Goal: Task Accomplishment & Management: Manage account settings

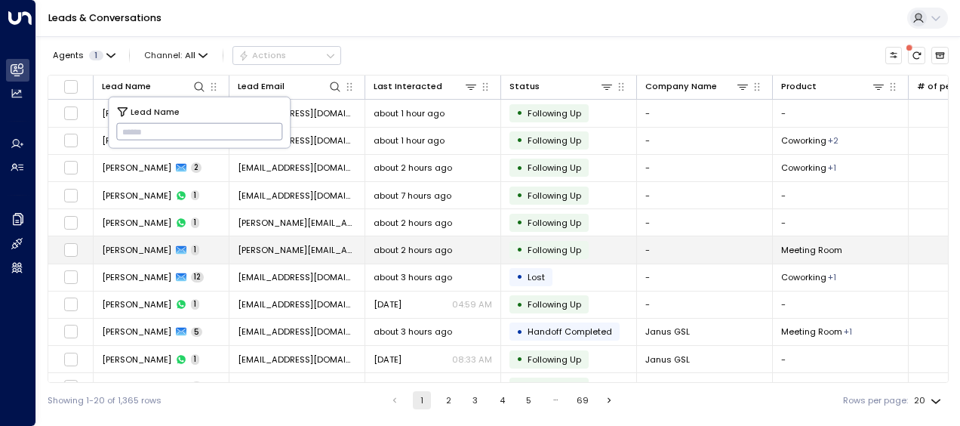
type input "**********"
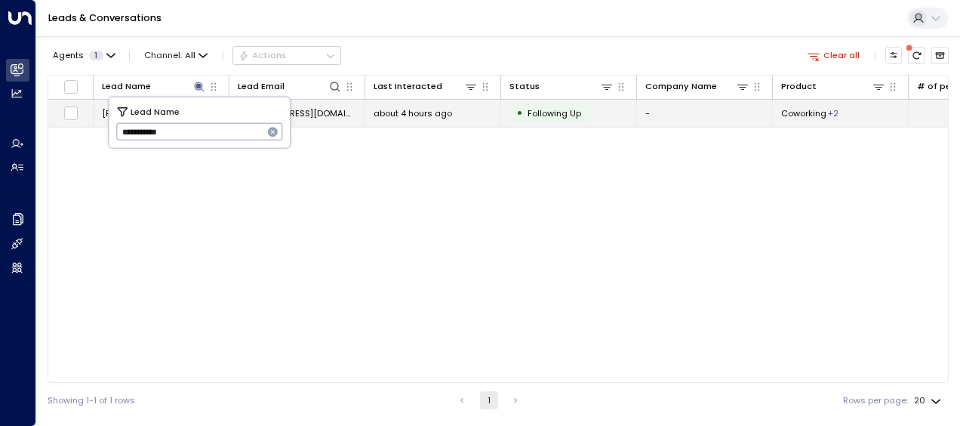
click at [317, 113] on span "[EMAIL_ADDRESS][DOMAIN_NAME]" at bounding box center [297, 113] width 119 height 12
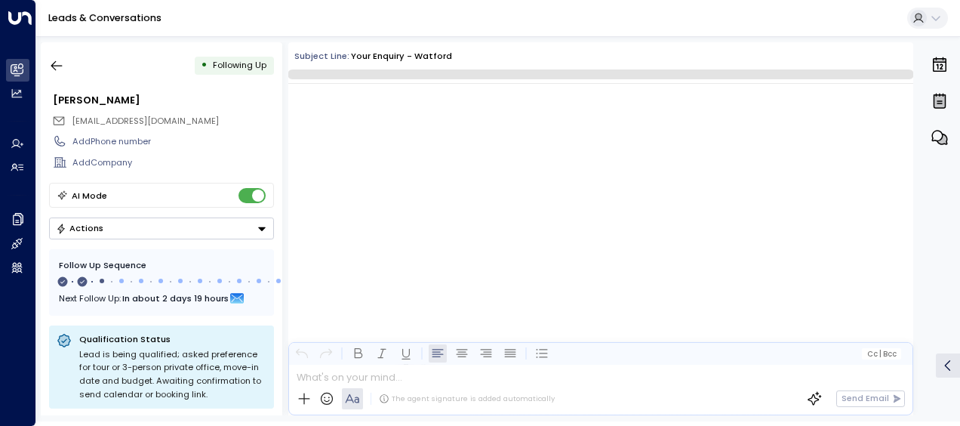
scroll to position [725, 0]
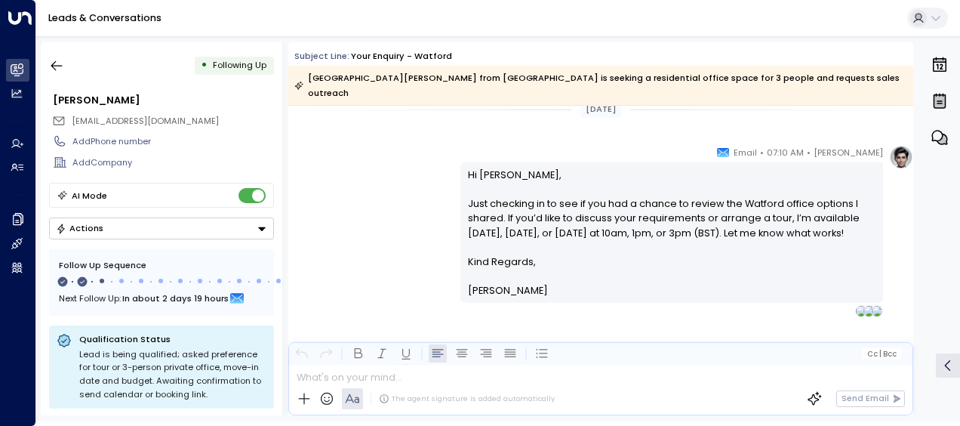
click at [392, 154] on div "[PERSON_NAME] • 07:10 AM • Email Hi Martyn, Just checking in to see if you had …" at bounding box center [600, 231] width 625 height 172
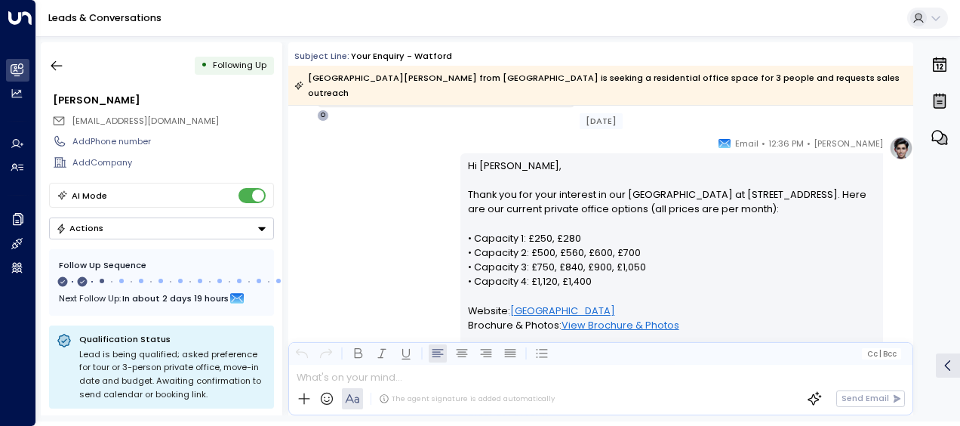
scroll to position [211, 0]
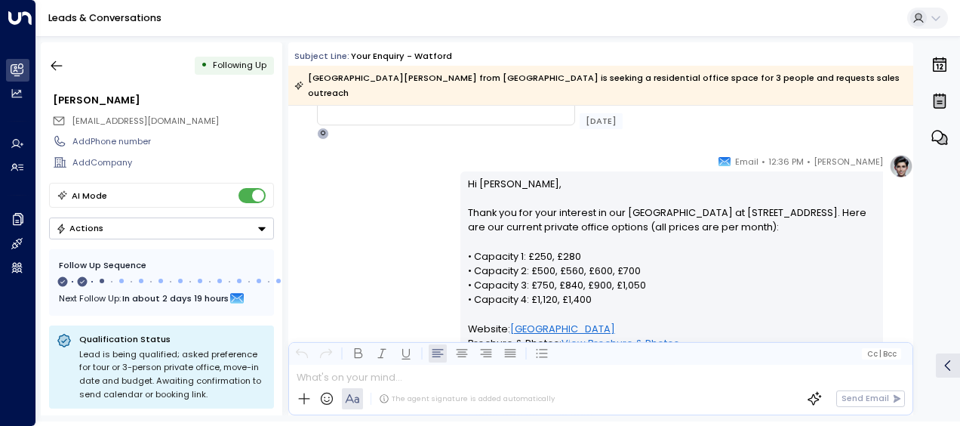
click at [468, 177] on p "Hi [PERSON_NAME], Thank you for your interest in our [GEOGRAPHIC_DATA] at [STRE…" at bounding box center [672, 351] width 408 height 348
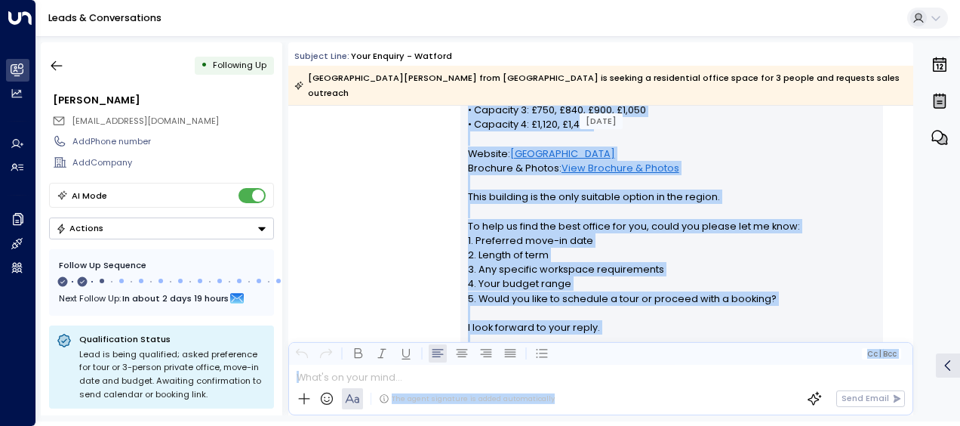
scroll to position [439, 0]
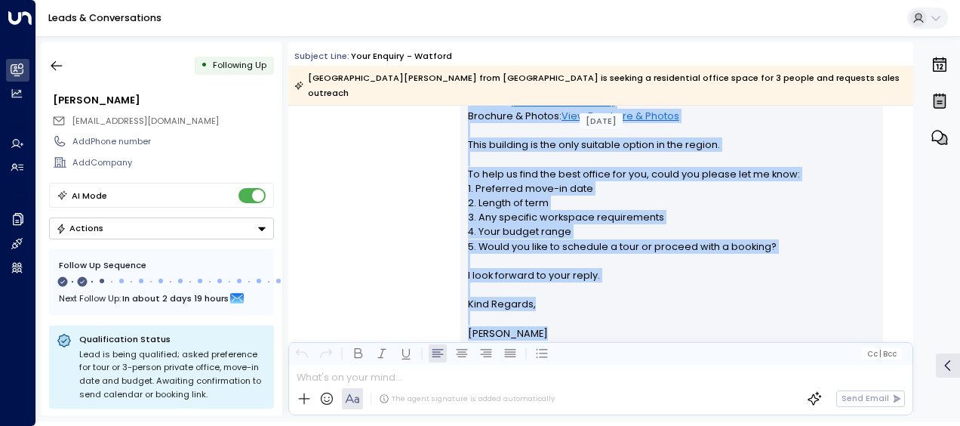
drag, startPoint x: 464, startPoint y: 169, endPoint x: 587, endPoint y: 310, distance: 187.2
click at [587, 310] on div "Hi [PERSON_NAME], Thank you for your interest in our [GEOGRAPHIC_DATA] at [STRE…" at bounding box center [672, 144] width 408 height 391
drag, startPoint x: 587, startPoint y: 310, endPoint x: 513, endPoint y: 208, distance: 126.5
copy div "Hi [PERSON_NAME], Thank you for your interest in our [GEOGRAPHIC_DATA] at [STRE…"
click at [399, 228] on div "[PERSON_NAME] • 12:36 PM • Email Hi [PERSON_NAME], Thank you for your interest …" at bounding box center [600, 143] width 625 height 433
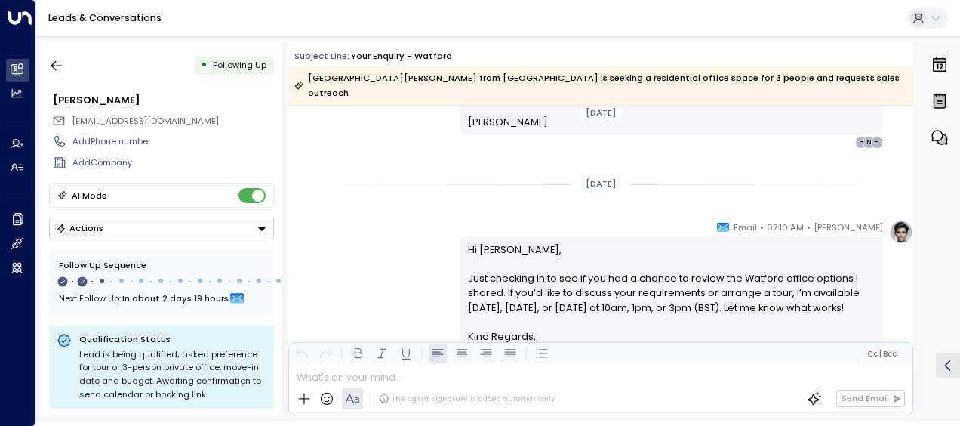
scroll to position [680, 0]
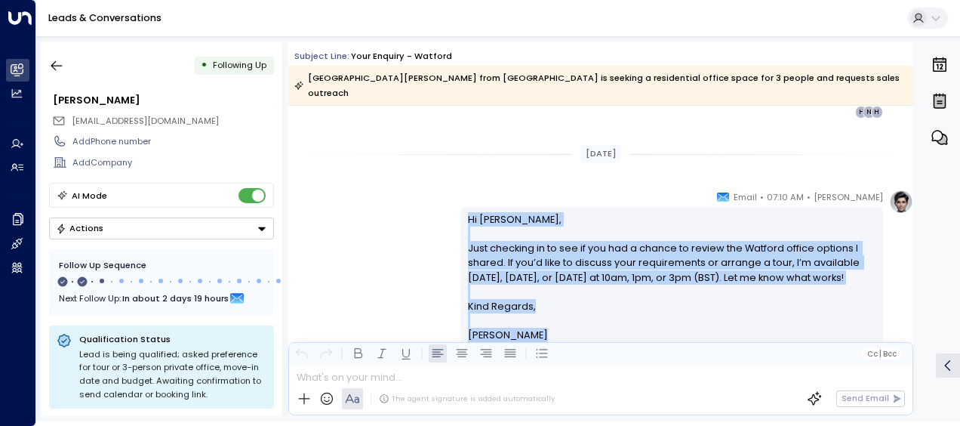
drag, startPoint x: 463, startPoint y: 199, endPoint x: 562, endPoint y: 359, distance: 187.7
click at [562, 359] on div "Subject Line: Your enquiry - [GEOGRAPHIC_DATA][PERSON_NAME] from [GEOGRAPHIC_DA…" at bounding box center [600, 228] width 625 height 373
drag, startPoint x: 562, startPoint y: 359, endPoint x: 473, endPoint y: 249, distance: 141.7
copy div "Hi [PERSON_NAME], Just checking in to see if you had a chance to review the Wat…"
click at [57, 63] on icon "button" at bounding box center [56, 65] width 15 height 15
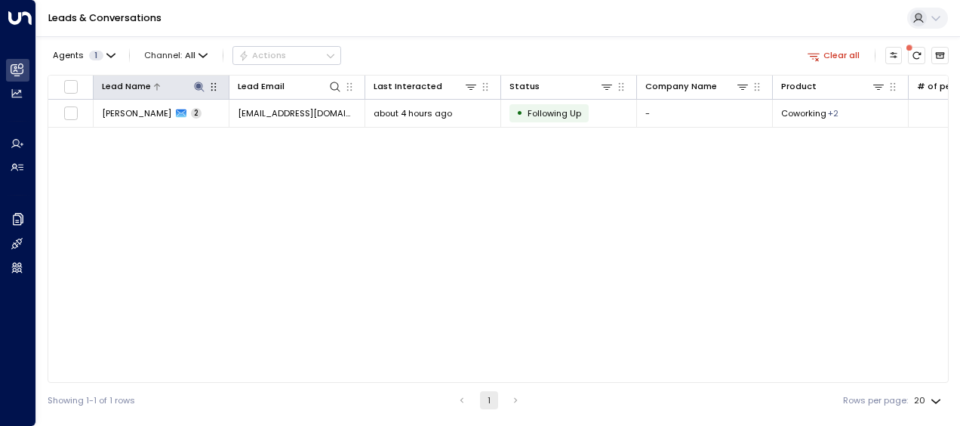
click at [201, 86] on icon at bounding box center [199, 87] width 10 height 10
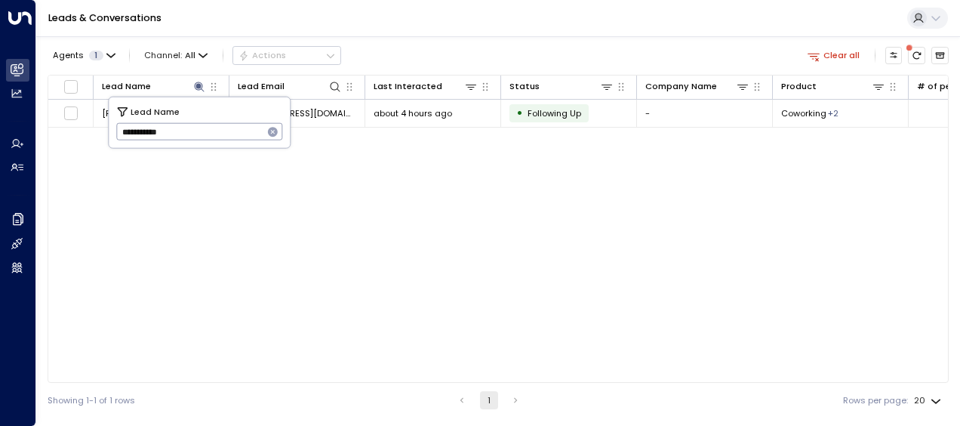
drag, startPoint x: 115, startPoint y: 133, endPoint x: 222, endPoint y: 137, distance: 106.5
click at [222, 137] on input "**********" at bounding box center [189, 131] width 147 height 25
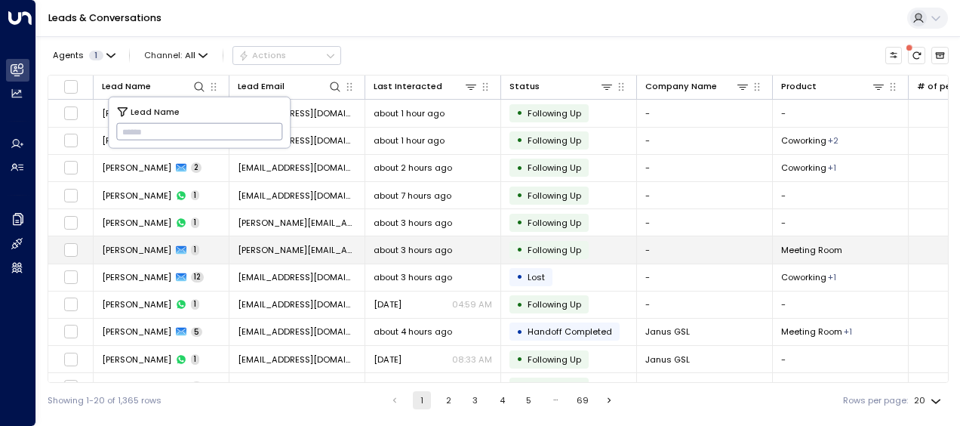
type input "**********"
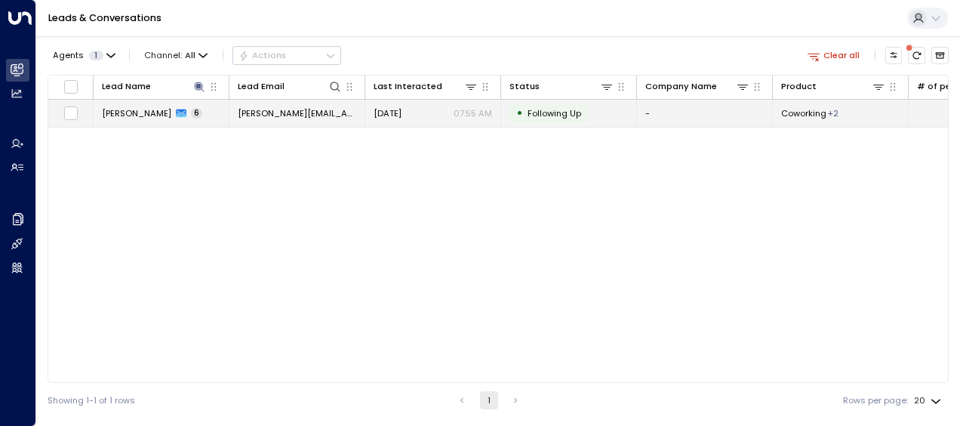
click at [307, 116] on span "[PERSON_NAME][EMAIL_ADDRESS][DOMAIN_NAME]" at bounding box center [297, 113] width 119 height 12
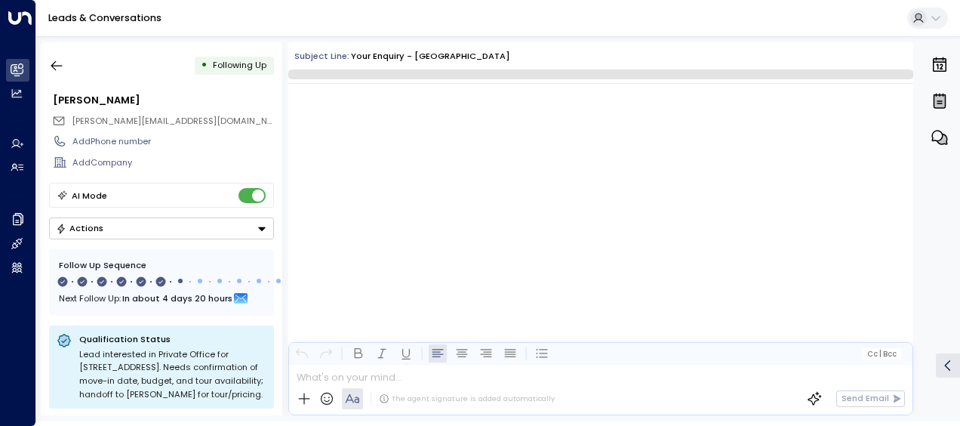
scroll to position [3410, 0]
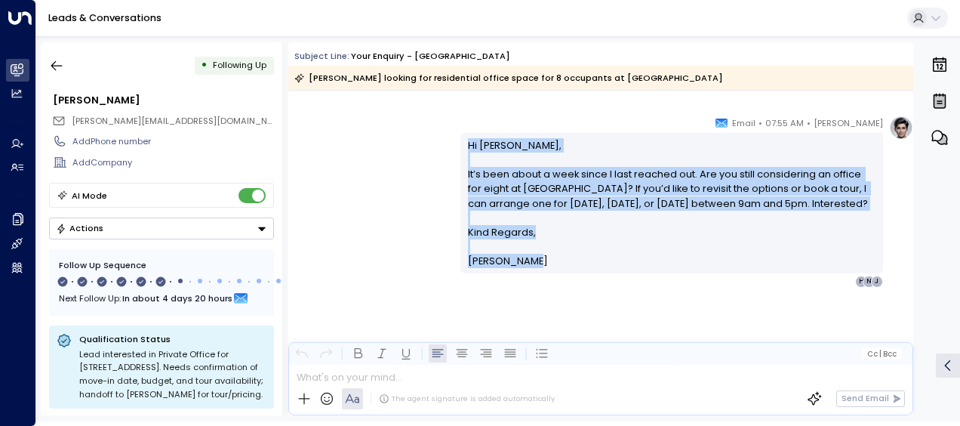
drag, startPoint x: 466, startPoint y: 146, endPoint x: 537, endPoint y: 285, distance: 156.0
click at [537, 272] on div "Hi [PERSON_NAME], It’s been about a week since I last reached out. Are you stil…" at bounding box center [671, 203] width 423 height 140
drag, startPoint x: 537, startPoint y: 285, endPoint x: 497, endPoint y: 214, distance: 80.4
copy div "Hi [PERSON_NAME], It’s been about a week since I last reached out. Are you stil…"
click at [59, 66] on icon "button" at bounding box center [56, 65] width 15 height 15
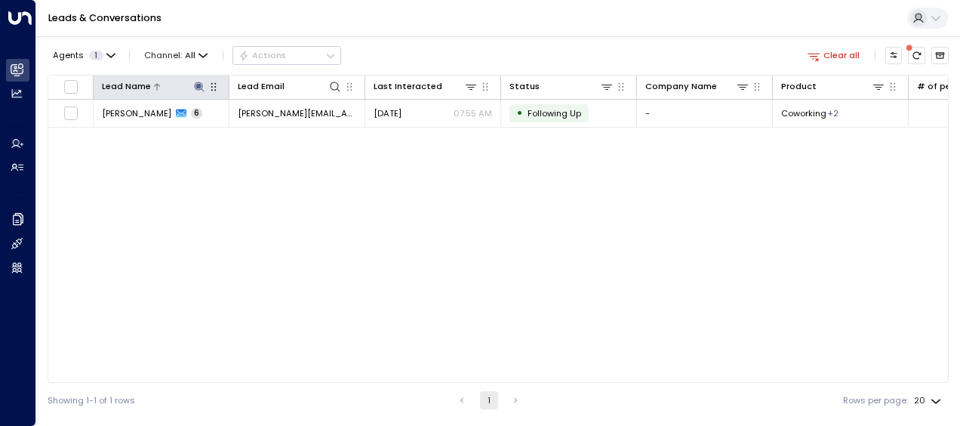
click at [199, 87] on icon at bounding box center [199, 87] width 10 height 10
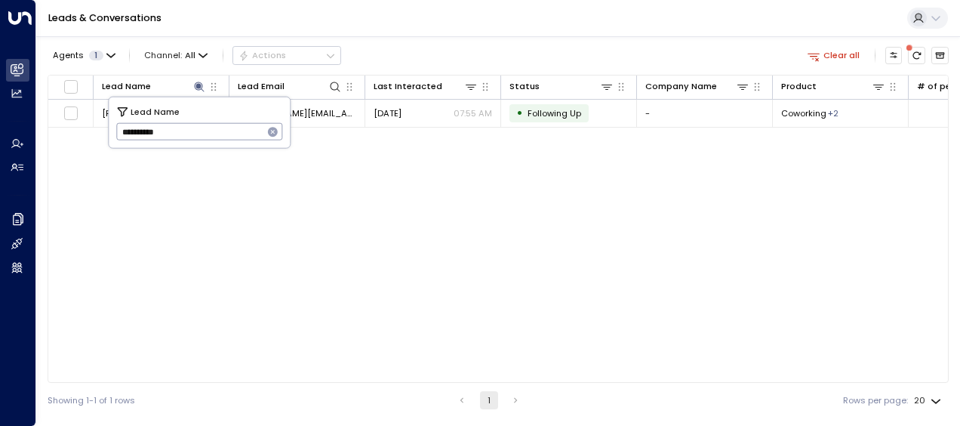
drag, startPoint x: 119, startPoint y: 127, endPoint x: 219, endPoint y: 140, distance: 101.2
click at [219, 140] on input "**********" at bounding box center [189, 131] width 147 height 25
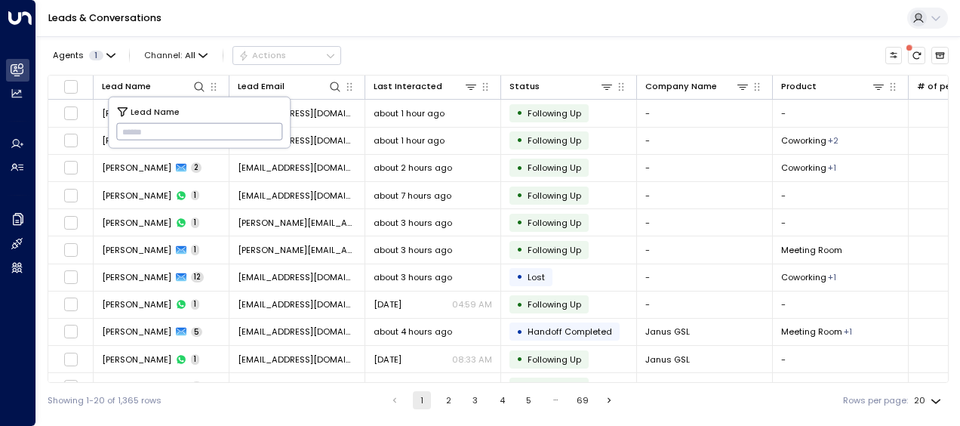
type input "**********"
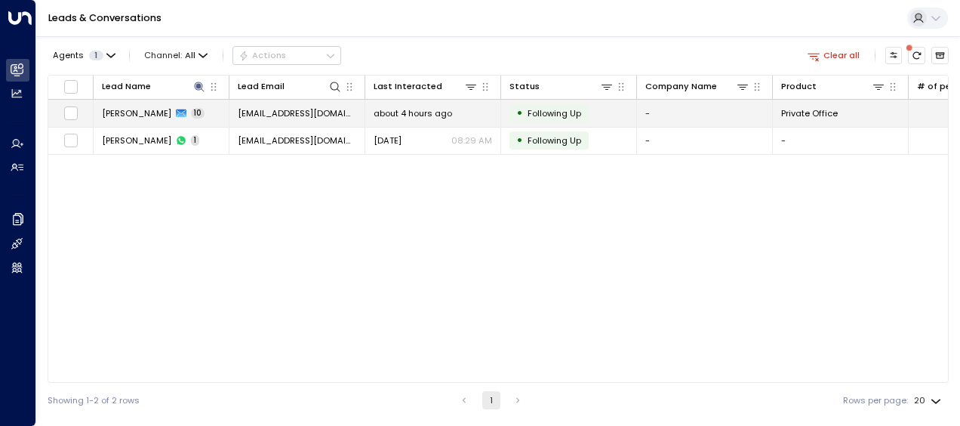
click at [311, 111] on span "[EMAIL_ADDRESS][DOMAIN_NAME]" at bounding box center [297, 113] width 119 height 12
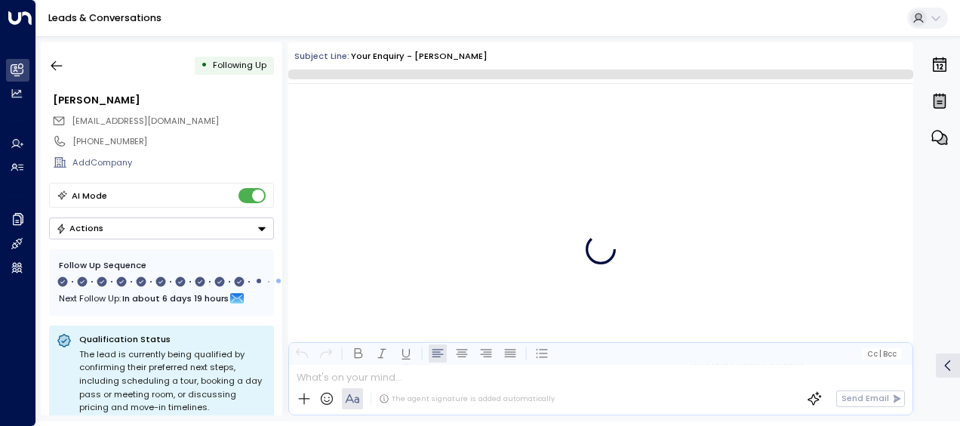
scroll to position [6388, 0]
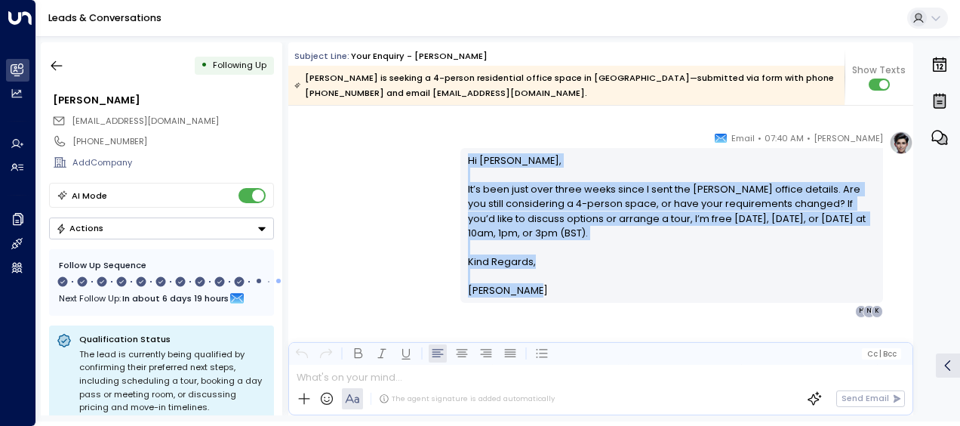
drag, startPoint x: 467, startPoint y: 160, endPoint x: 559, endPoint y: 303, distance: 170.4
click at [559, 303] on div "[PERSON_NAME] • 07:40 AM • Email Hi [PERSON_NAME], It’s been just over three we…" at bounding box center [671, 224] width 423 height 186
drag, startPoint x: 559, startPoint y: 303, endPoint x: 493, endPoint y: 193, distance: 128.7
copy div "Hi [PERSON_NAME], It’s been just over three weeks since I sent the [PERSON_NAME…"
click at [61, 62] on icon "button" at bounding box center [56, 65] width 15 height 15
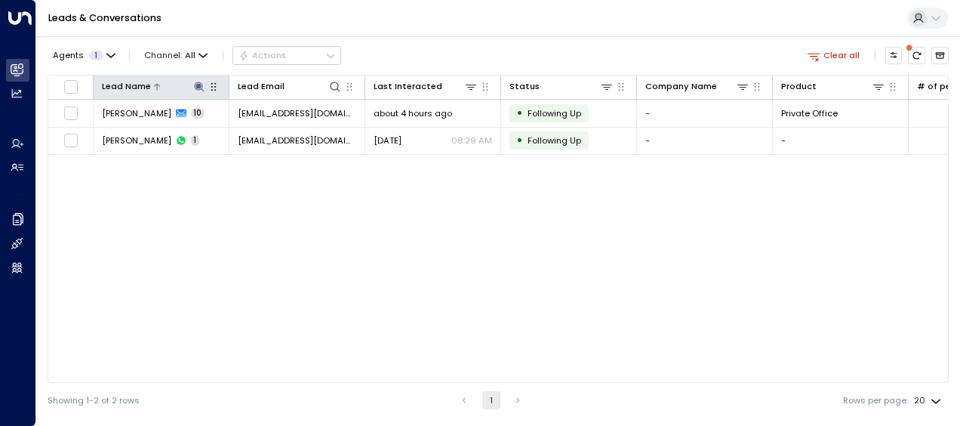
click at [198, 82] on icon at bounding box center [199, 87] width 10 height 10
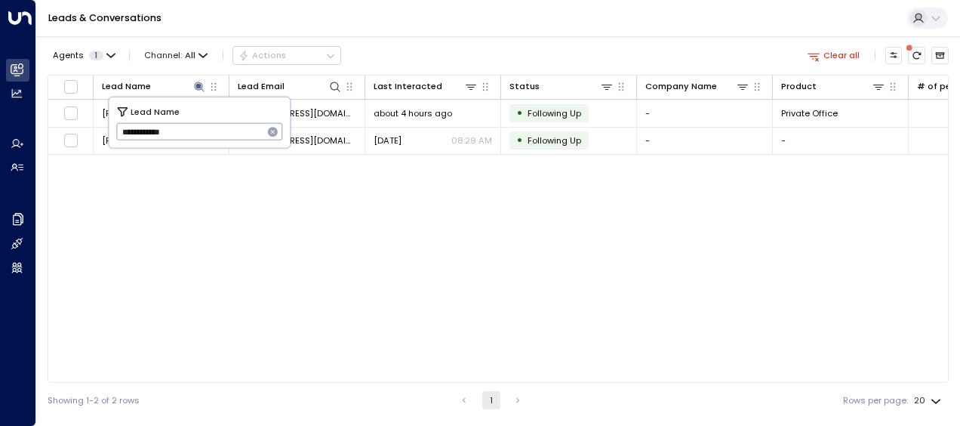
drag, startPoint x: 122, startPoint y: 133, endPoint x: 262, endPoint y: 130, distance: 139.7
click at [262, 130] on input "**********" at bounding box center [189, 131] width 147 height 25
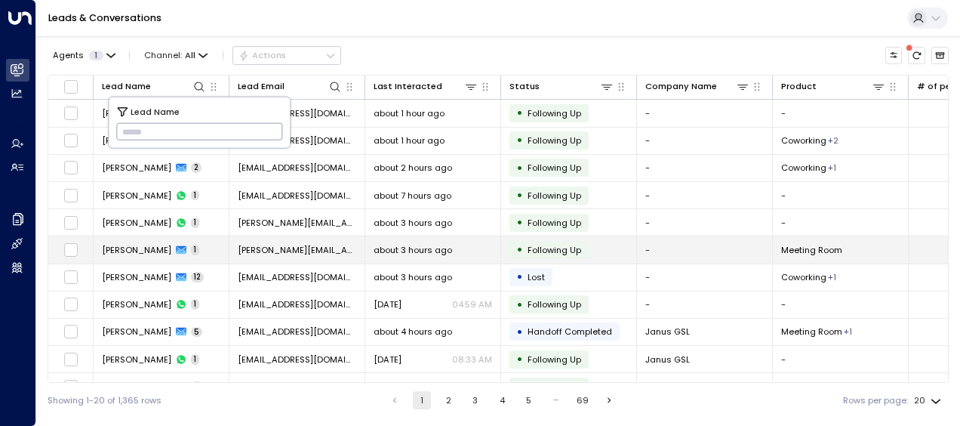
type input "**********"
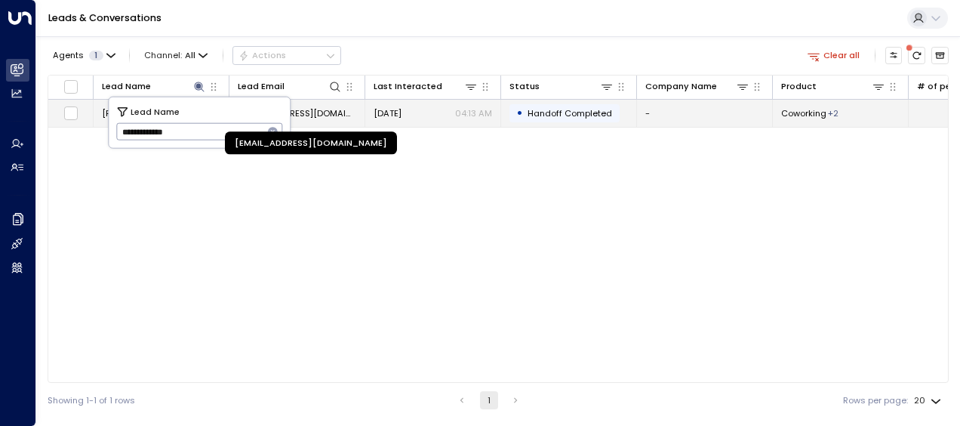
click at [328, 112] on span "[EMAIL_ADDRESS][DOMAIN_NAME]" at bounding box center [297, 113] width 119 height 12
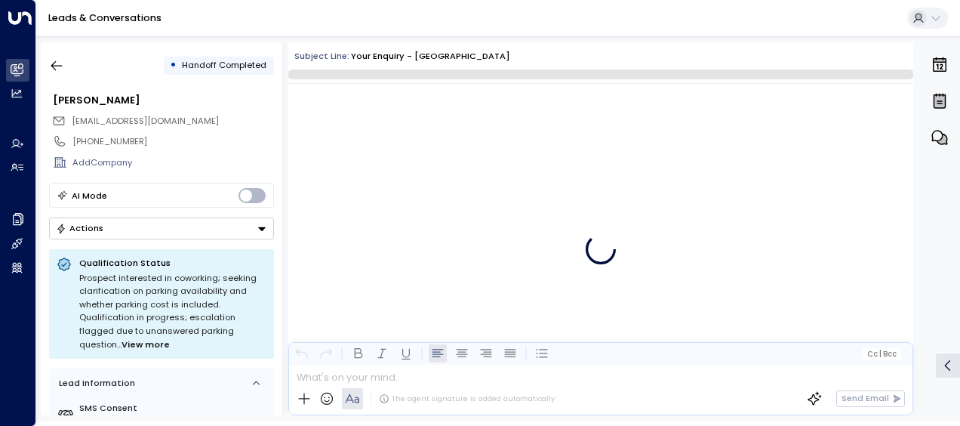
scroll to position [1130, 0]
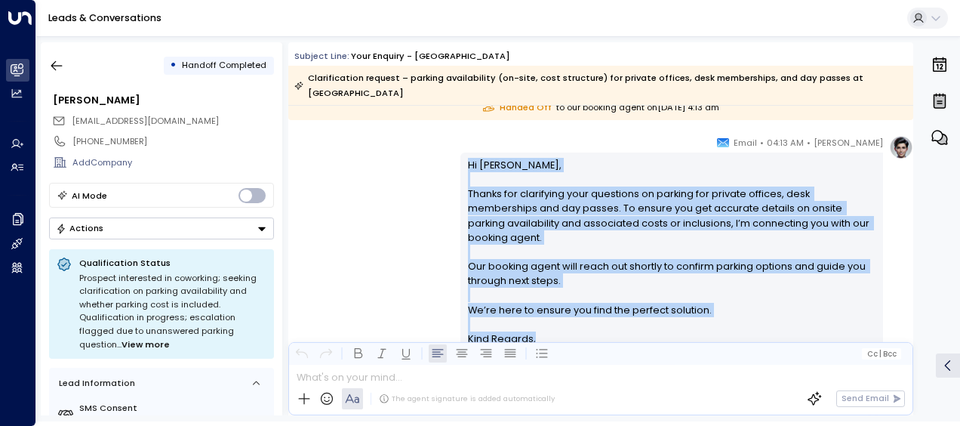
drag, startPoint x: 466, startPoint y: 149, endPoint x: 522, endPoint y: 333, distance: 192.7
click at [522, 333] on div "Hi [PERSON_NAME], Thanks for clarifying your questions on parking for private o…" at bounding box center [672, 281] width 408 height 246
drag, startPoint x: 522, startPoint y: 333, endPoint x: 480, endPoint y: 252, distance: 91.2
copy div "Hi [PERSON_NAME], Thanks for clarifying your questions on parking for private o…"
click at [57, 66] on icon "button" at bounding box center [56, 65] width 15 height 15
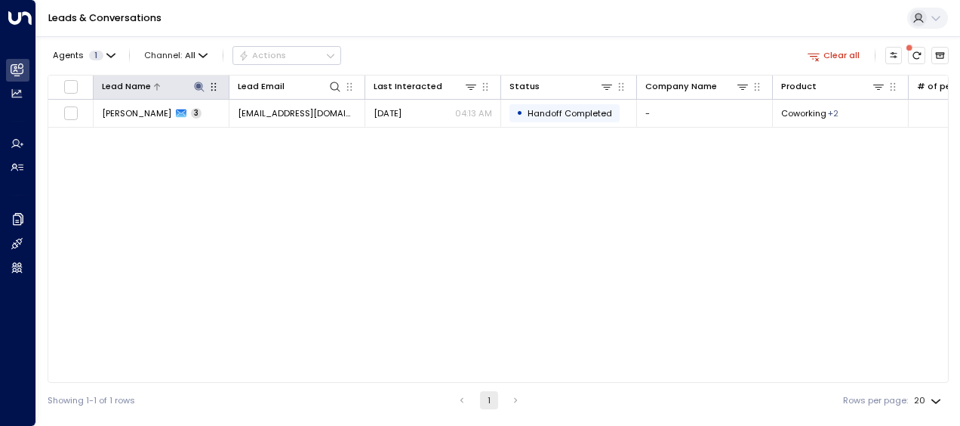
click at [198, 84] on icon at bounding box center [199, 87] width 10 height 10
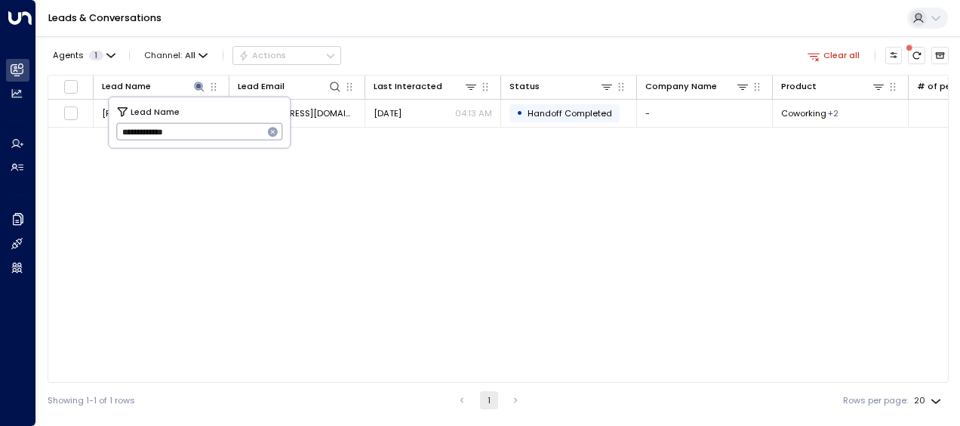
drag, startPoint x: 121, startPoint y: 131, endPoint x: 327, endPoint y: 128, distance: 206.1
click at [327, 128] on body "**********" at bounding box center [480, 208] width 960 height 417
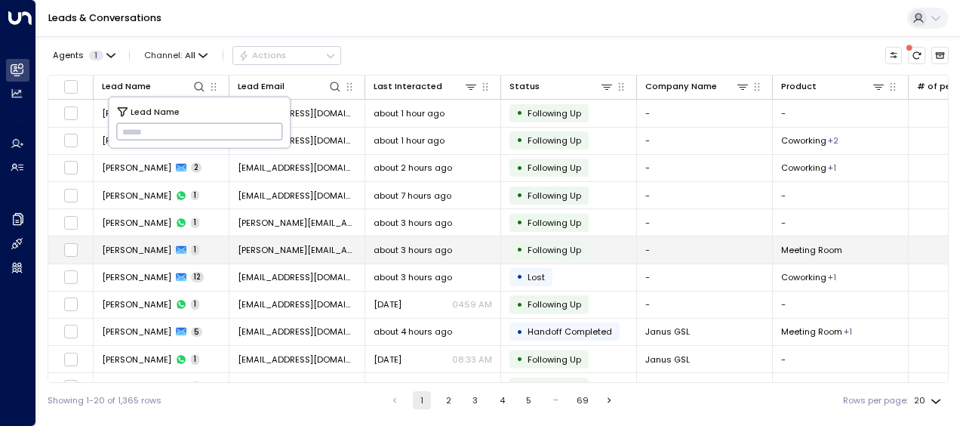
type input "**********"
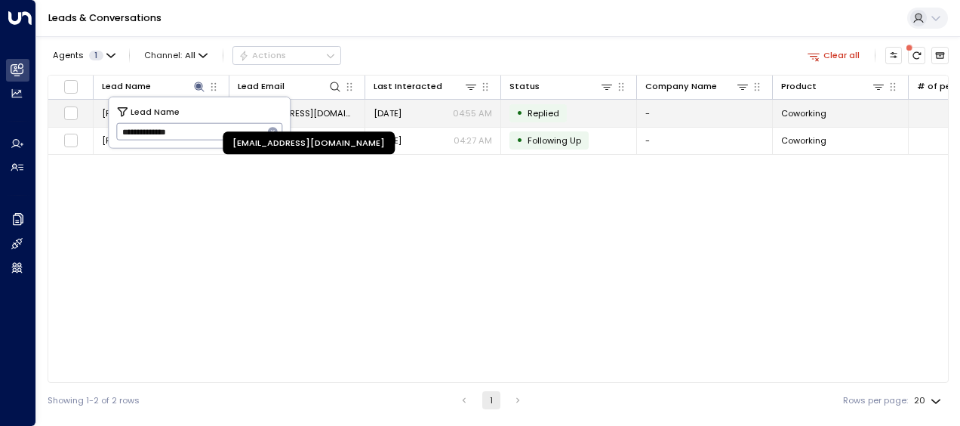
click at [317, 111] on span "[EMAIL_ADDRESS][DOMAIN_NAME]" at bounding box center [297, 113] width 119 height 12
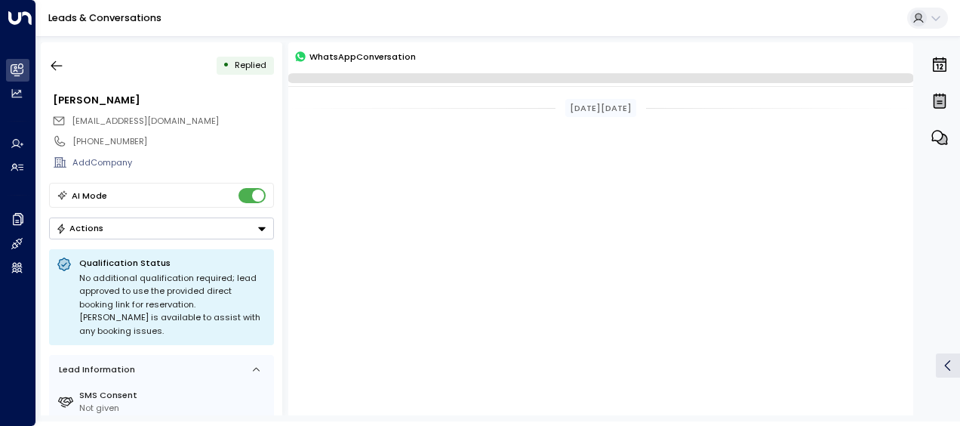
scroll to position [2147, 0]
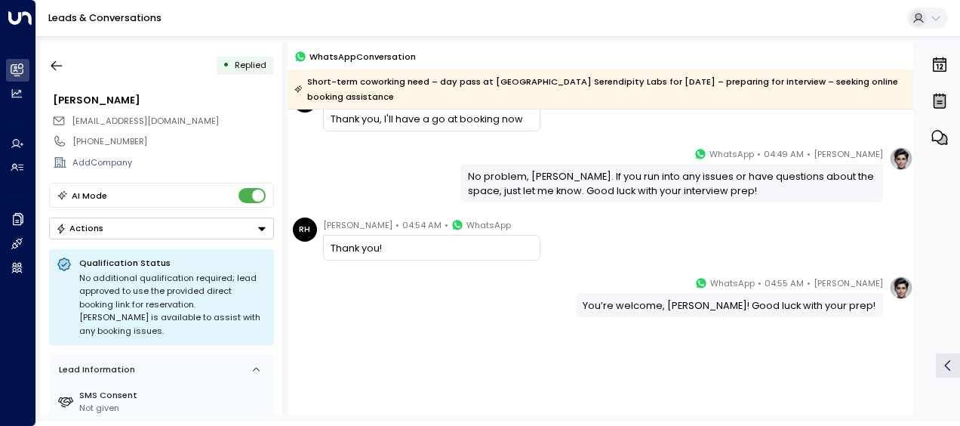
click at [353, 285] on div "[PERSON_NAME] • 04:55 AM • WhatsApp You’re welcome, [PERSON_NAME]! Good luck wi…" at bounding box center [600, 297] width 625 height 42
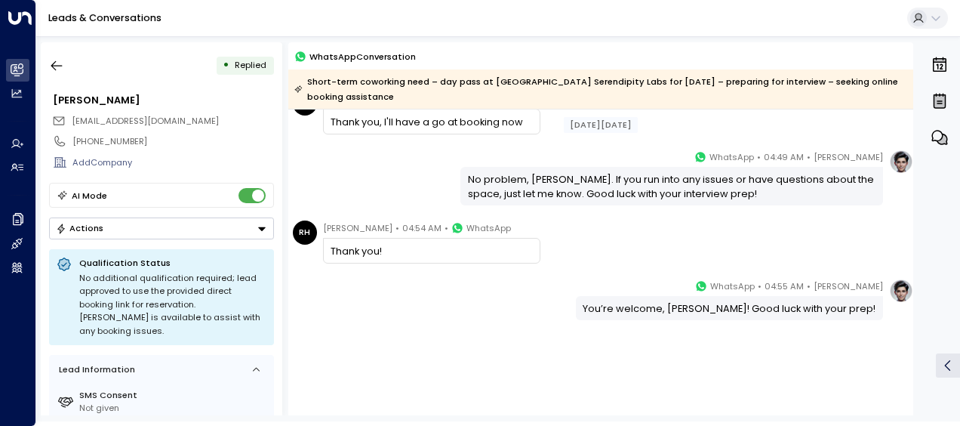
scroll to position [1223, 0]
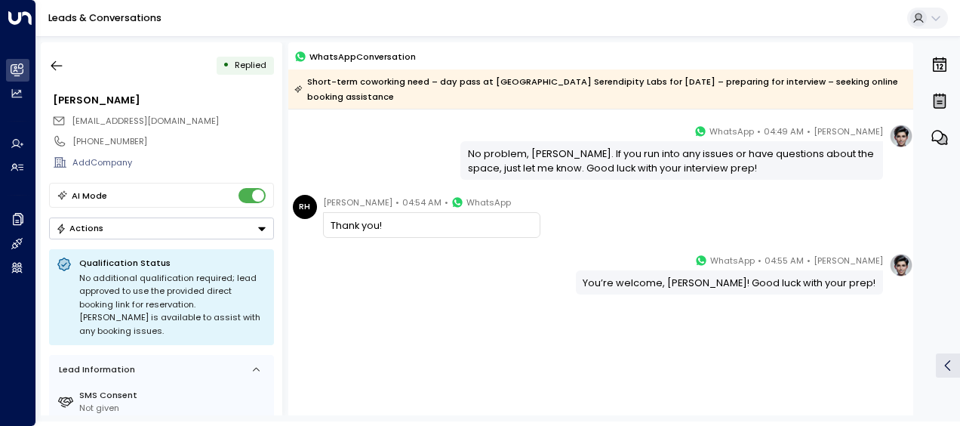
click at [260, 223] on icon "Button group with a nested menu" at bounding box center [262, 228] width 11 height 11
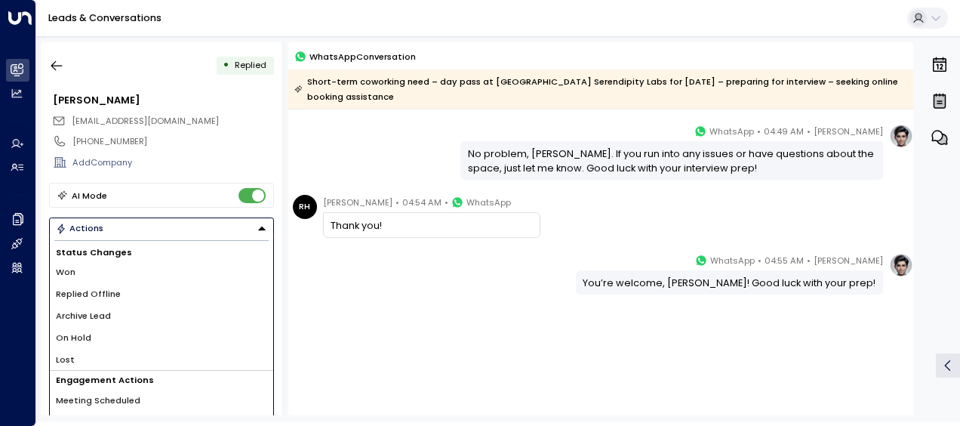
click at [63, 266] on span "Won" at bounding box center [66, 272] width 20 height 13
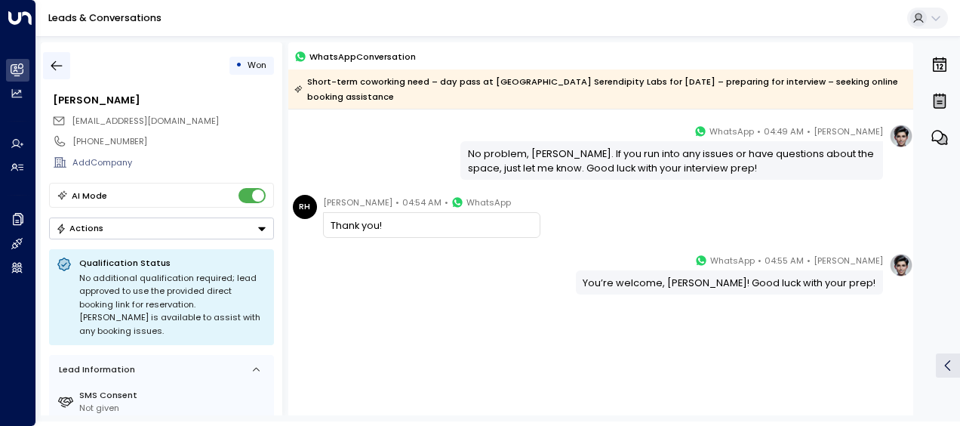
click at [58, 66] on icon "button" at bounding box center [56, 66] width 11 height 10
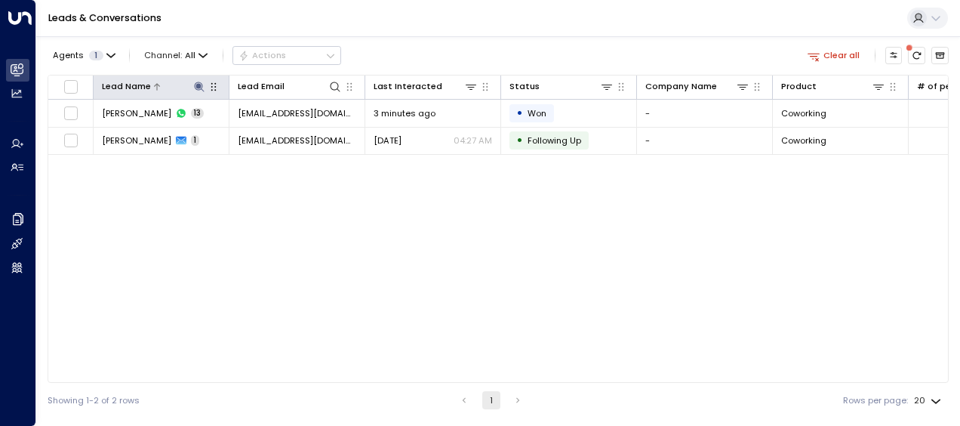
click at [198, 82] on icon at bounding box center [199, 87] width 12 height 12
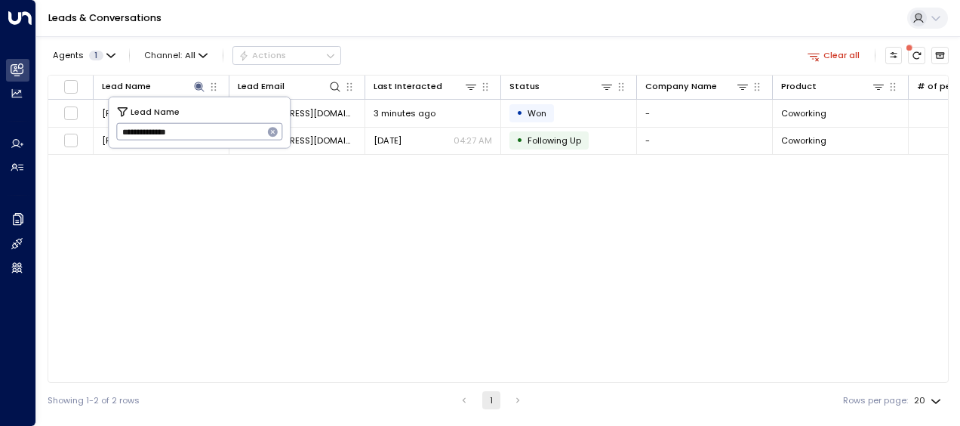
drag, startPoint x: 117, startPoint y: 130, endPoint x: 217, endPoint y: 134, distance: 100.5
click at [217, 134] on input "**********" at bounding box center [189, 131] width 147 height 25
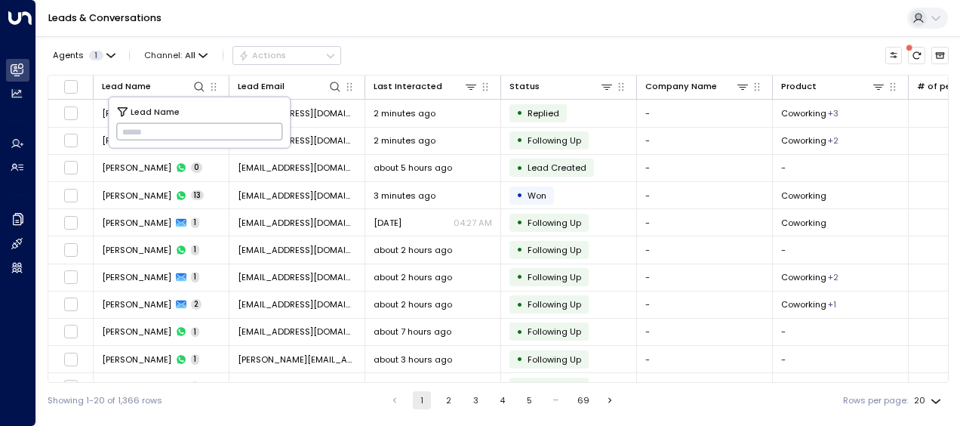
click at [128, 131] on input "text" at bounding box center [199, 131] width 167 height 25
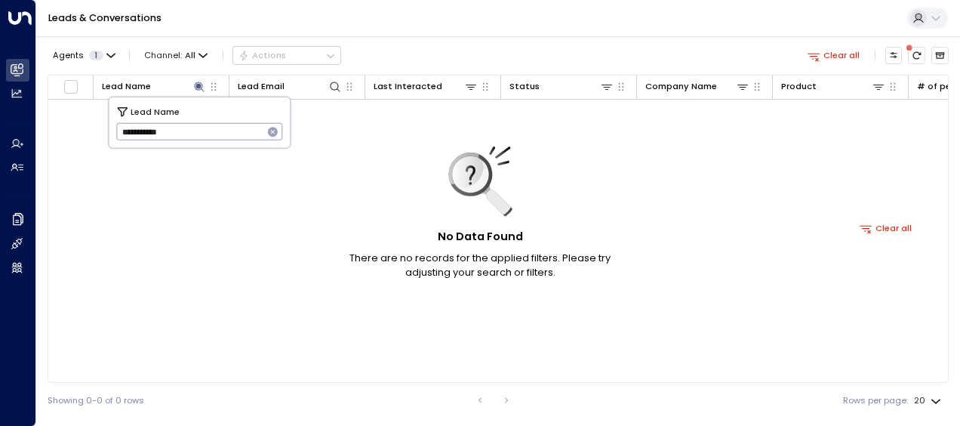
type input "**********"
